Goal: Task Accomplishment & Management: Manage account settings

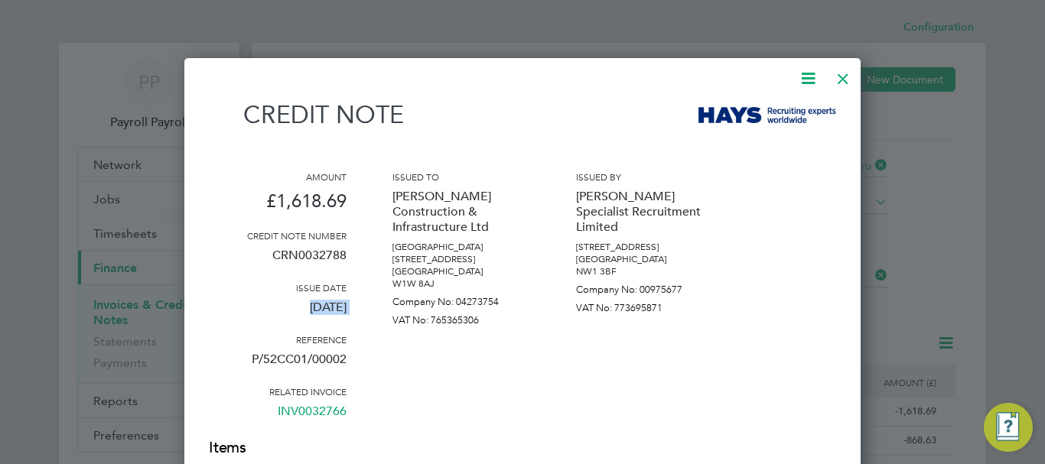
click at [842, 79] on div at bounding box center [843, 75] width 28 height 28
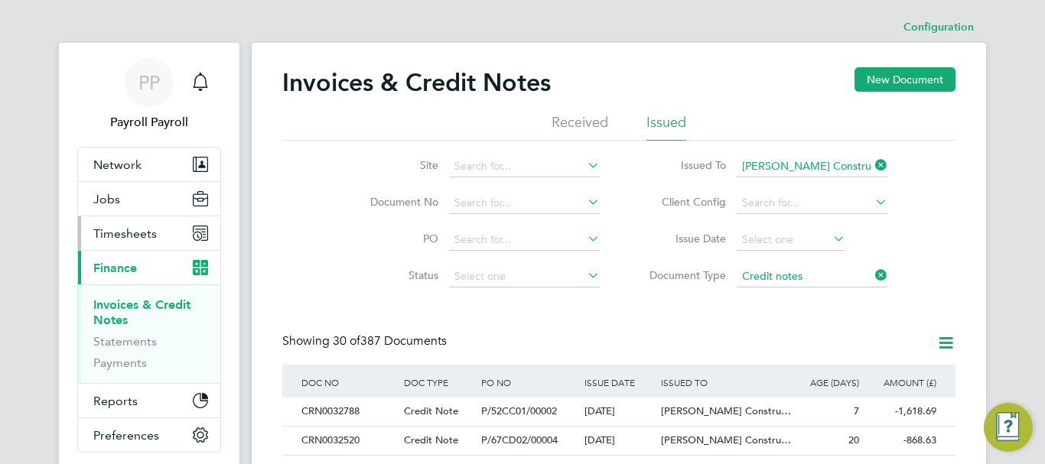
click at [115, 229] on span "Timesheets" at bounding box center [125, 233] width 64 height 15
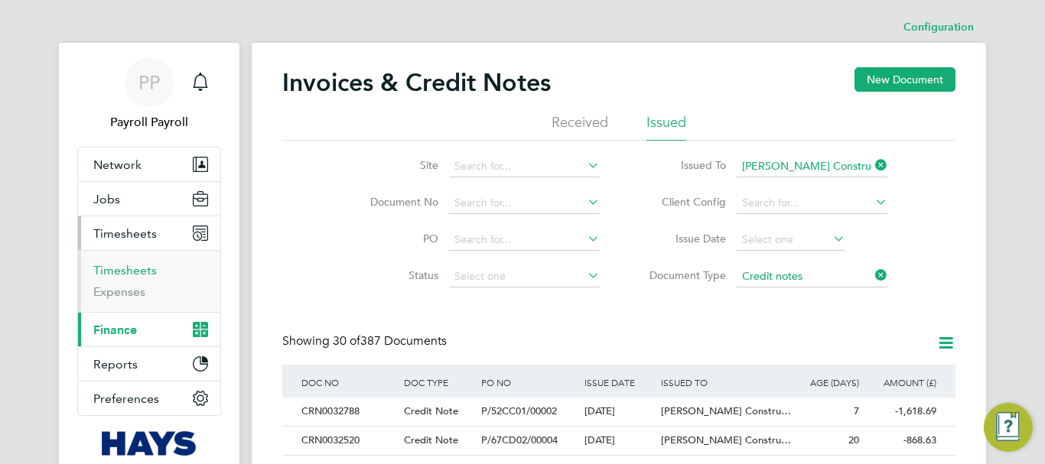
click at [107, 269] on link "Timesheets" at bounding box center [125, 270] width 64 height 15
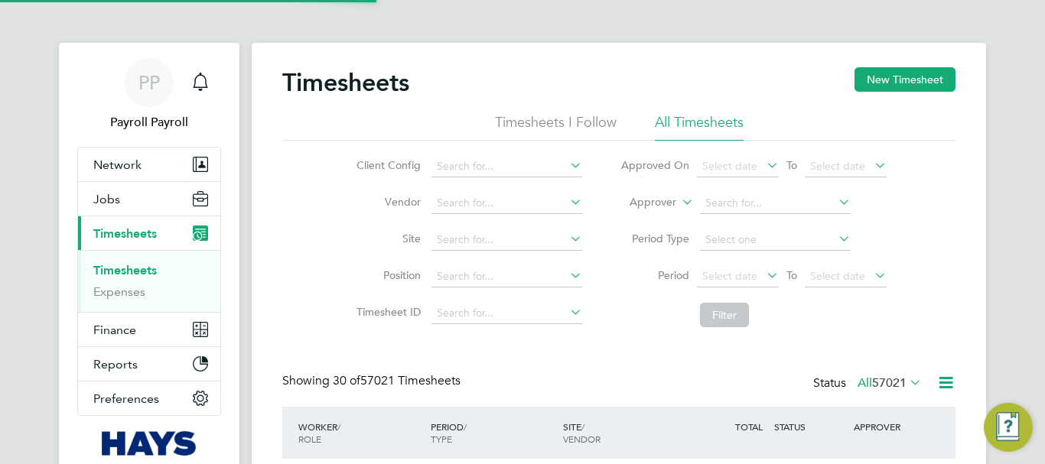
click at [679, 199] on icon at bounding box center [679, 198] width 0 height 14
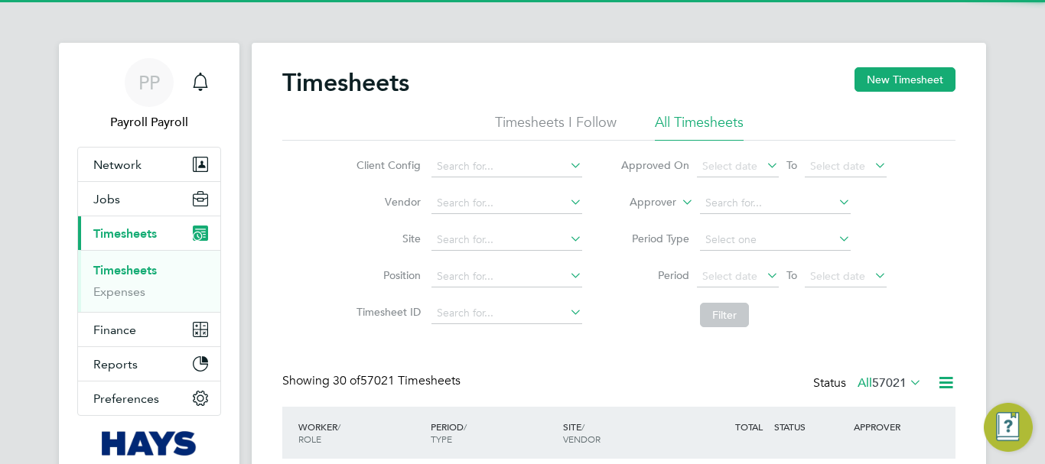
click at [0, 0] on li "Worker" at bounding box center [0, 0] width 0 height 0
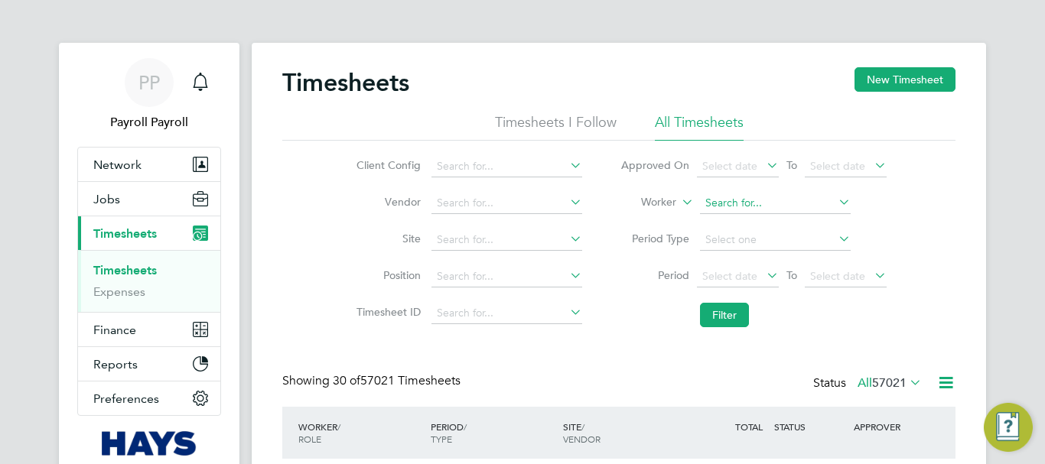
click at [731, 202] on input at bounding box center [775, 203] width 151 height 21
click at [739, 265] on li "[DEMOGRAPHIC_DATA][PERSON_NAME]" at bounding box center [809, 266] width 220 height 21
type input "[DEMOGRAPHIC_DATA][PERSON_NAME]"
click at [730, 311] on button "Filter" at bounding box center [724, 315] width 49 height 24
click at [719, 198] on input at bounding box center [775, 203] width 151 height 21
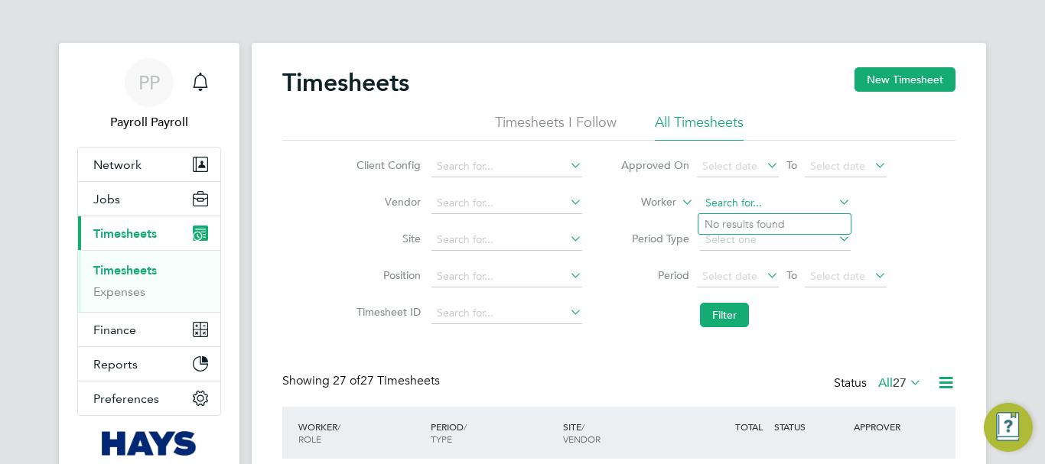
paste input "[PERSON_NAME] Ojo"
type input "[PERSON_NAME] Ojo"
click at [737, 207] on input at bounding box center [775, 203] width 151 height 21
paste input "[PERSON_NAME] Ojo"
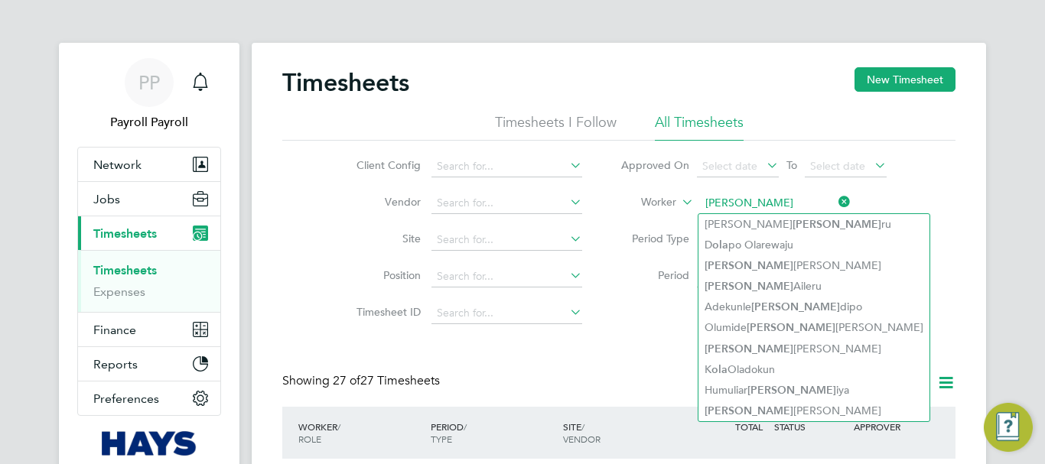
click at [735, 205] on input "[PERSON_NAME]" at bounding box center [775, 203] width 151 height 21
type input "O"
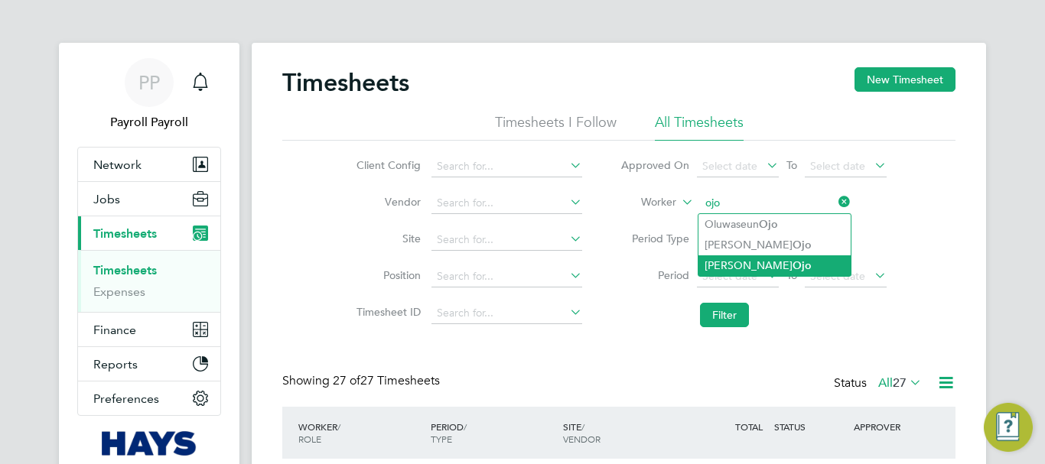
click at [740, 269] on li "[PERSON_NAME] Ojo" at bounding box center [775, 266] width 152 height 21
type input "[PERSON_NAME] Ojo"
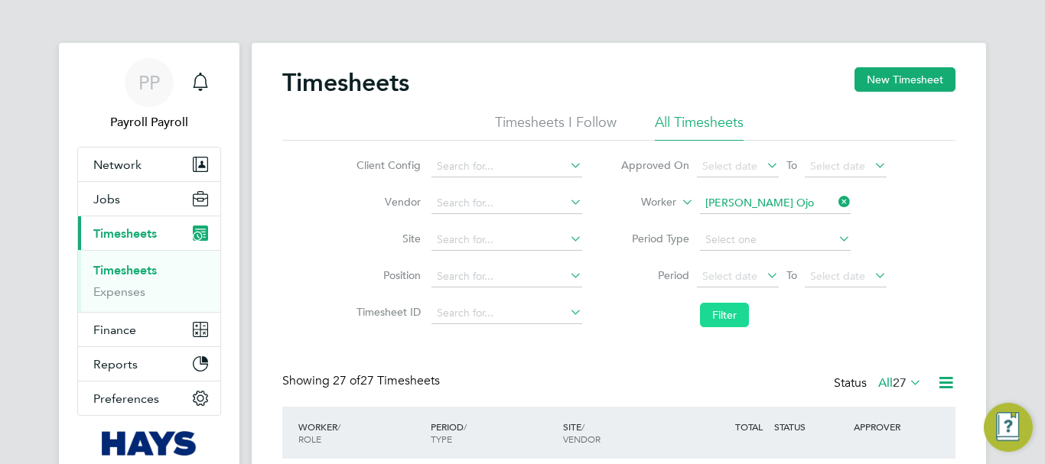
click at [723, 320] on button "Filter" at bounding box center [724, 315] width 49 height 24
click at [161, 83] on div "PP" at bounding box center [149, 82] width 49 height 49
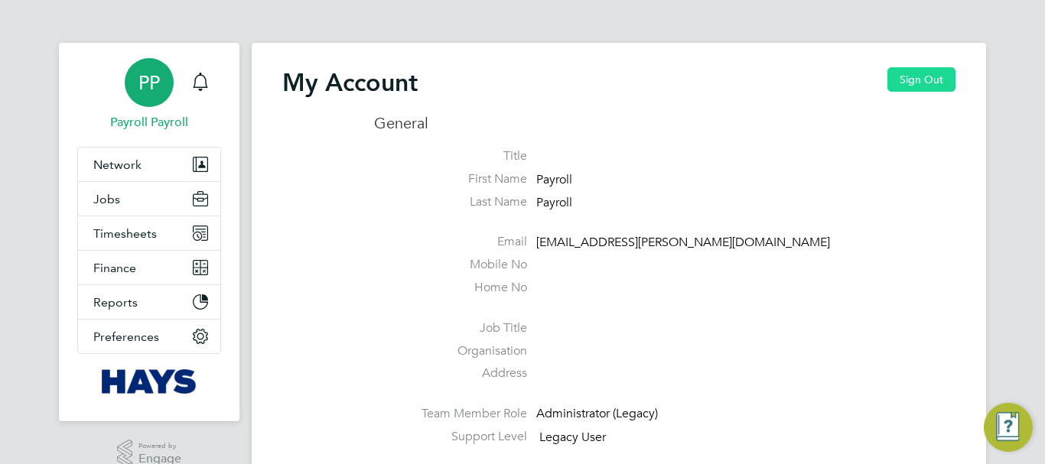
click at [915, 87] on button "Sign Out" at bounding box center [922, 79] width 68 height 24
